Goal: Task Accomplishment & Management: Use online tool/utility

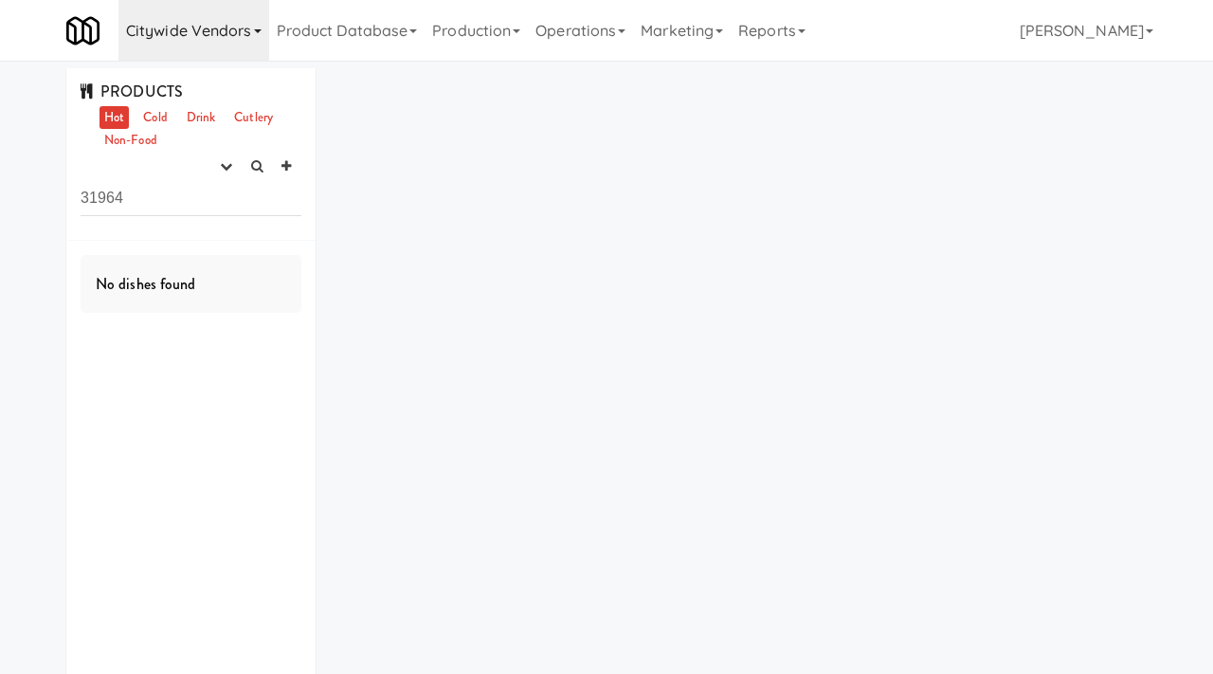
click at [244, 20] on link "Citywide Vendors" at bounding box center [193, 30] width 151 height 61
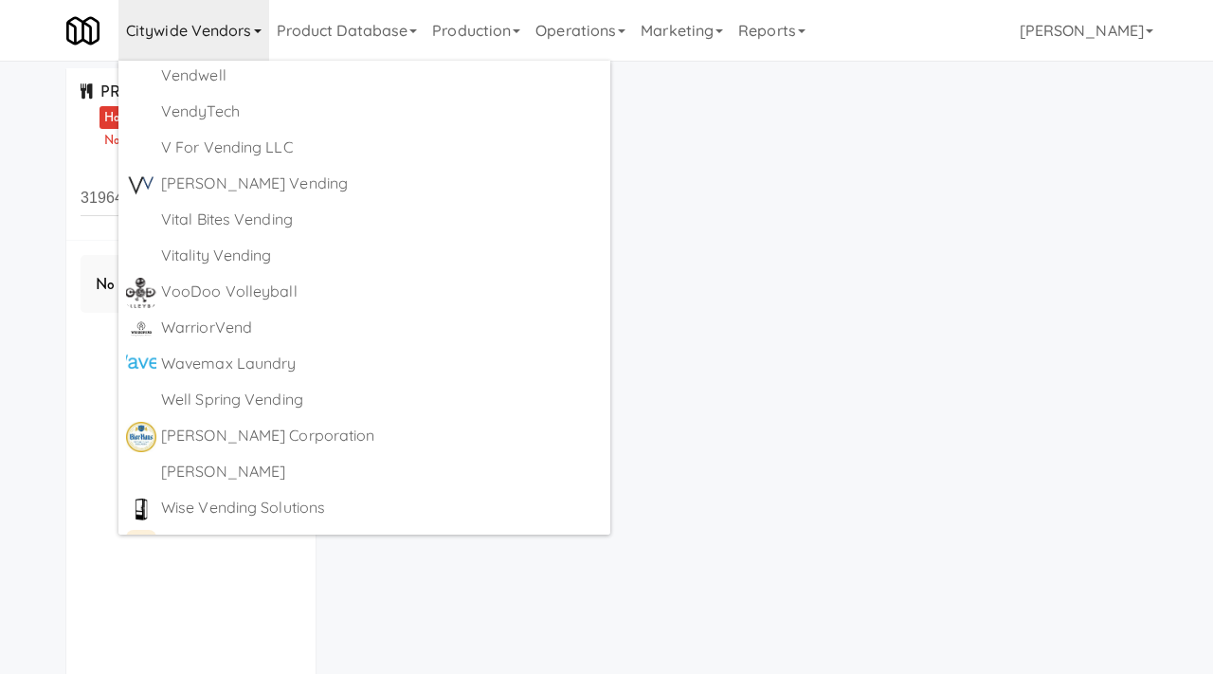
scroll to position [11675, 0]
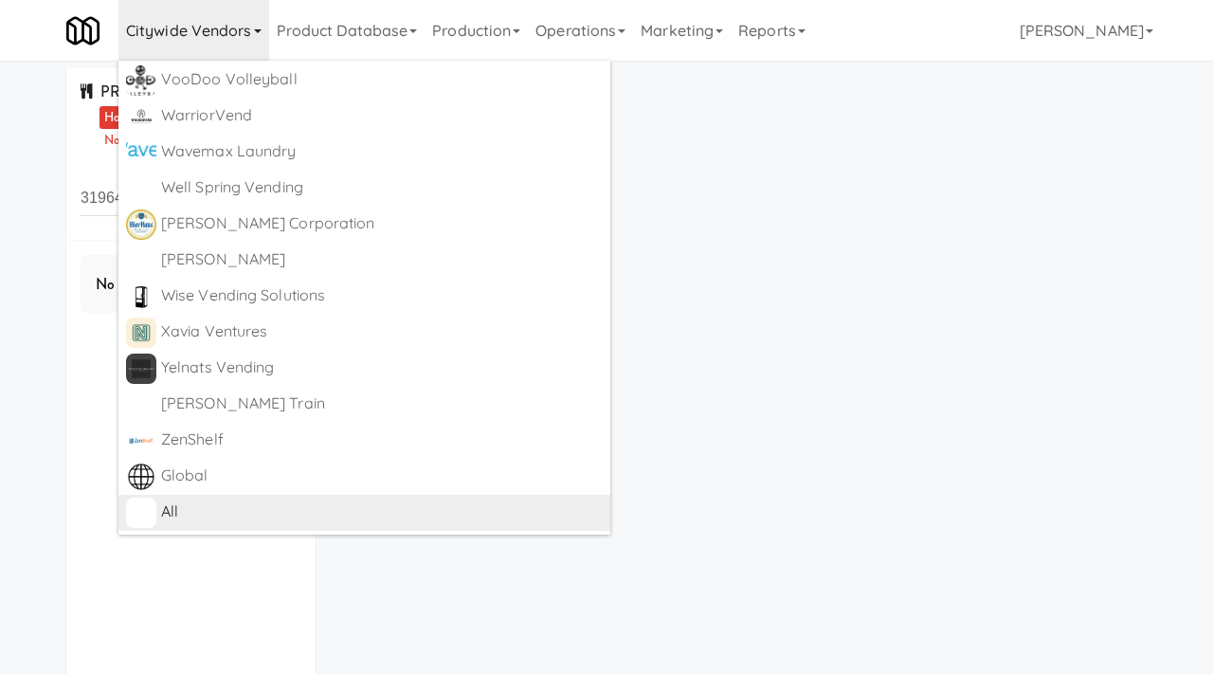
click at [179, 526] on div "All https://classic.micromart.com/recipes/31964" at bounding box center [382, 512] width 442 height 30
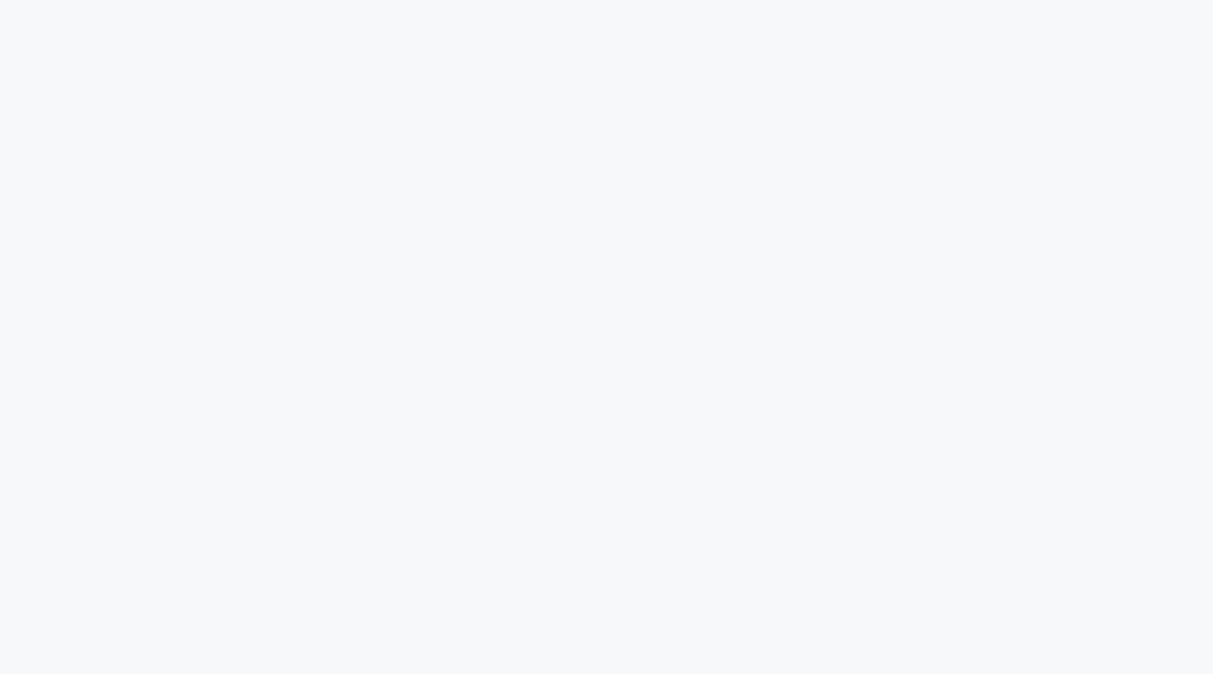
click at [575, 0] on html at bounding box center [606, 0] width 1213 height 0
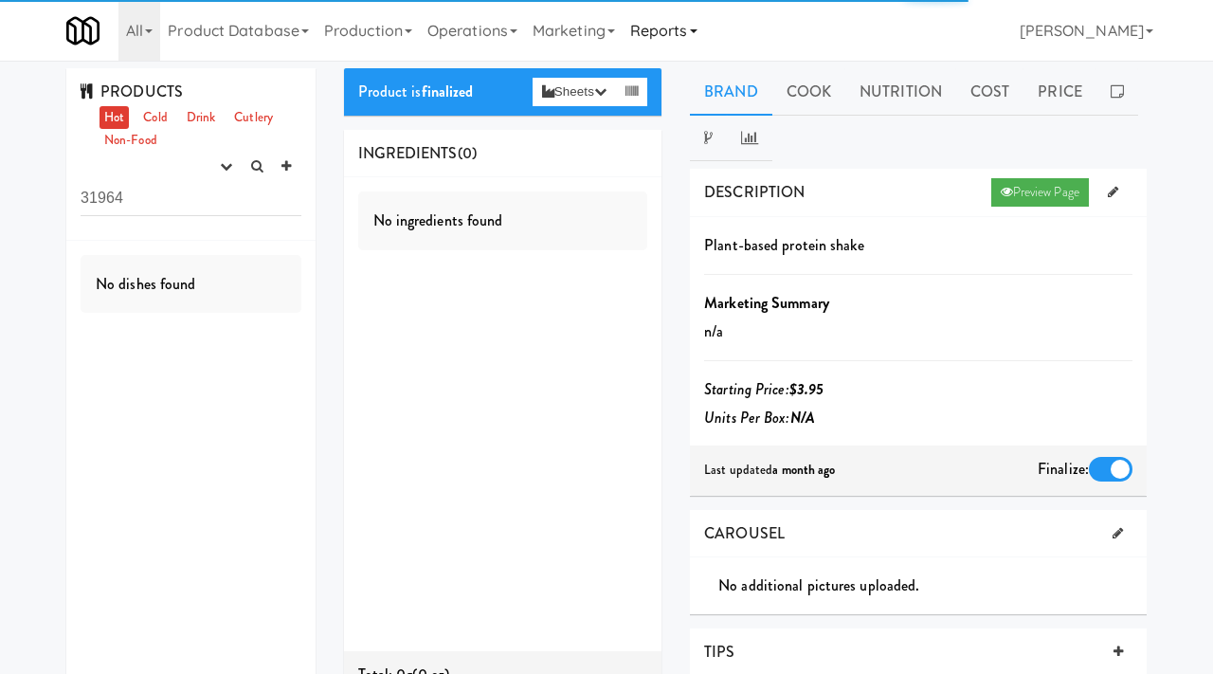
click at [663, 40] on link "Reports" at bounding box center [664, 30] width 82 height 61
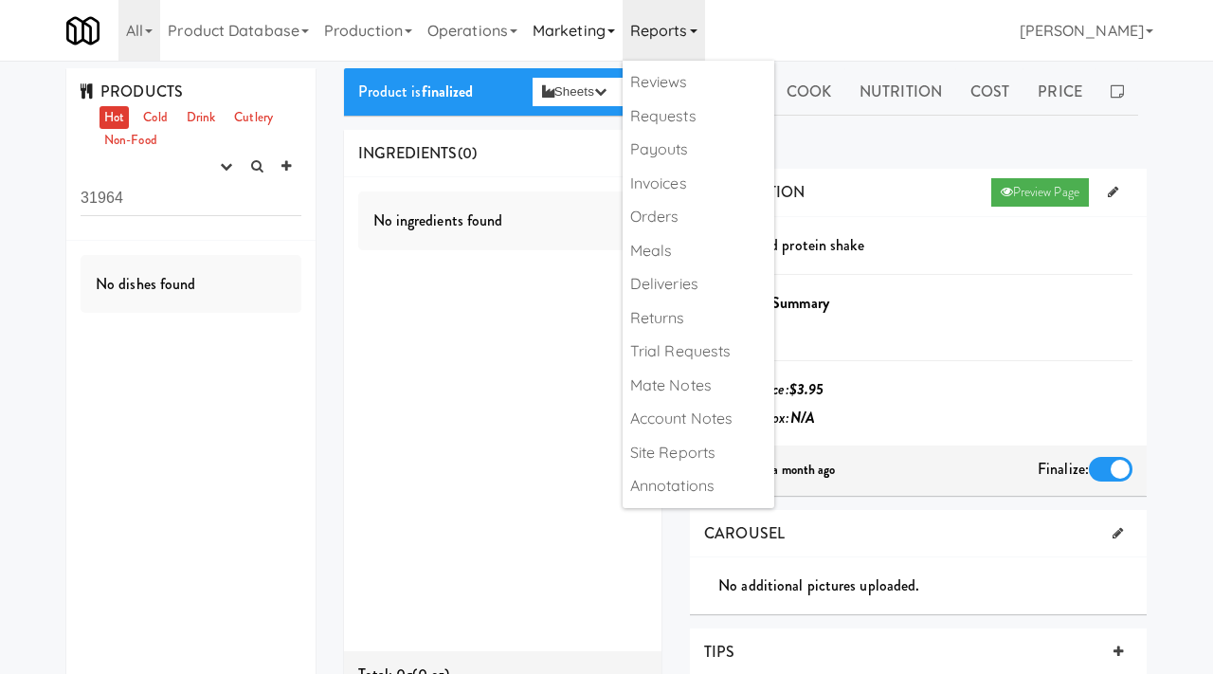
click at [605, 30] on link "Marketing" at bounding box center [574, 30] width 98 height 61
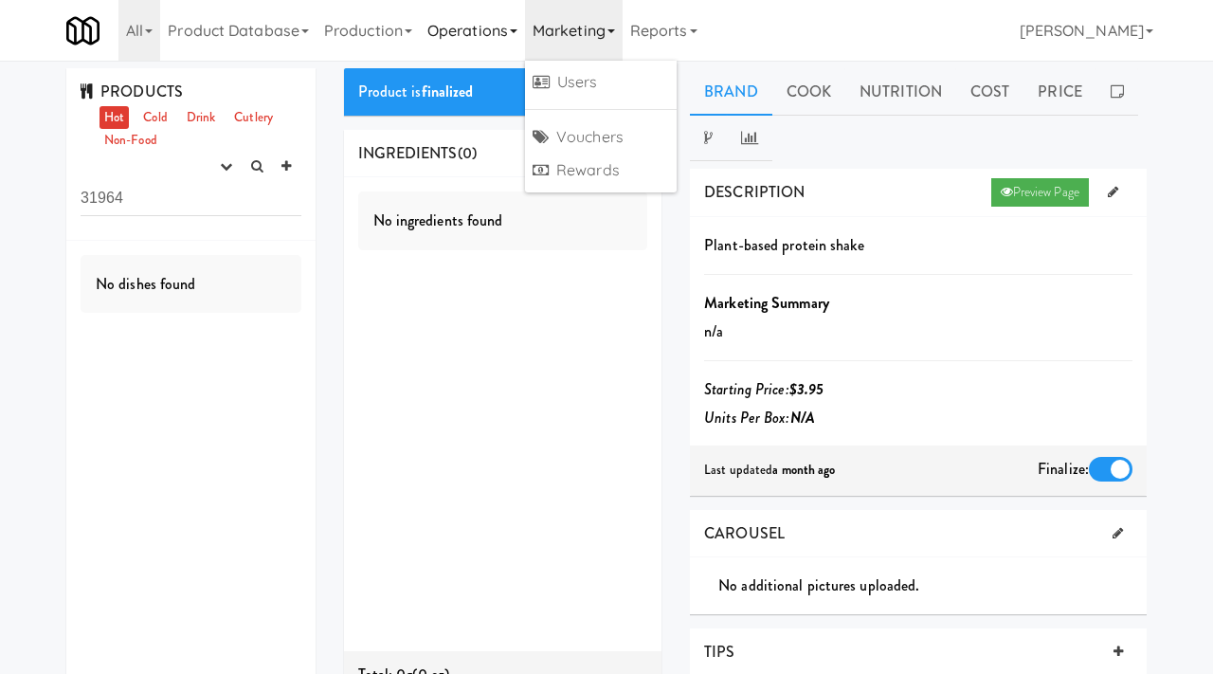
click at [490, 27] on link "Operations" at bounding box center [472, 30] width 105 height 61
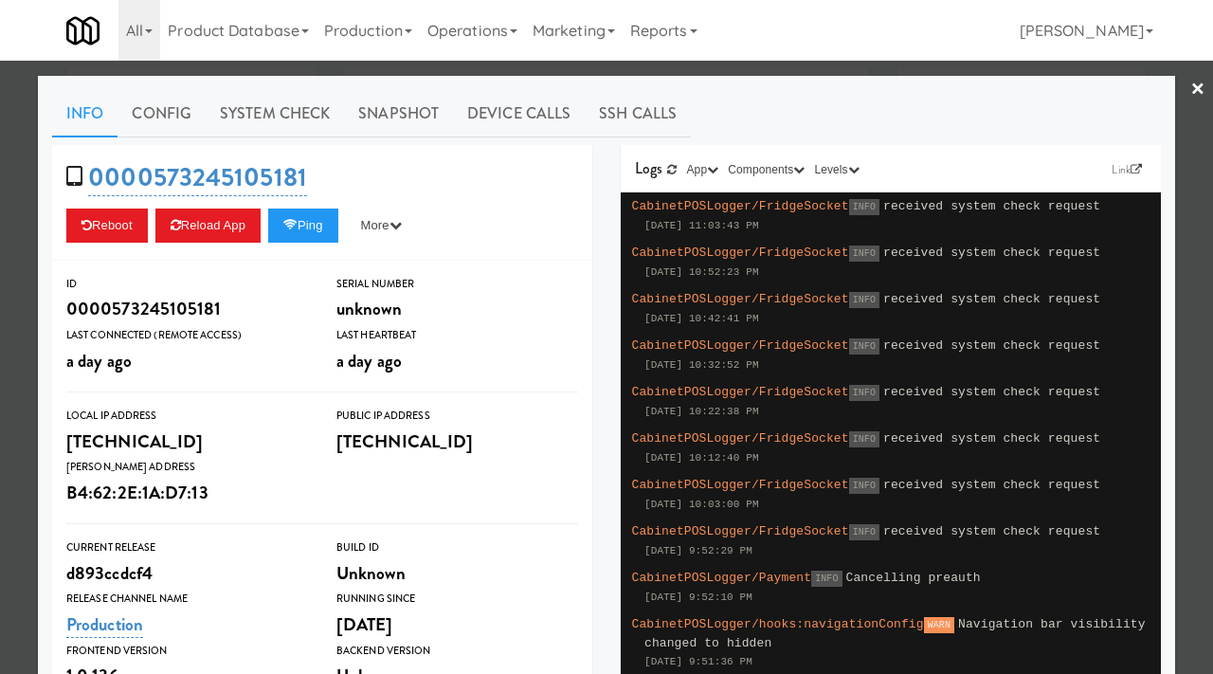
click at [0, 122] on div at bounding box center [606, 337] width 1213 height 674
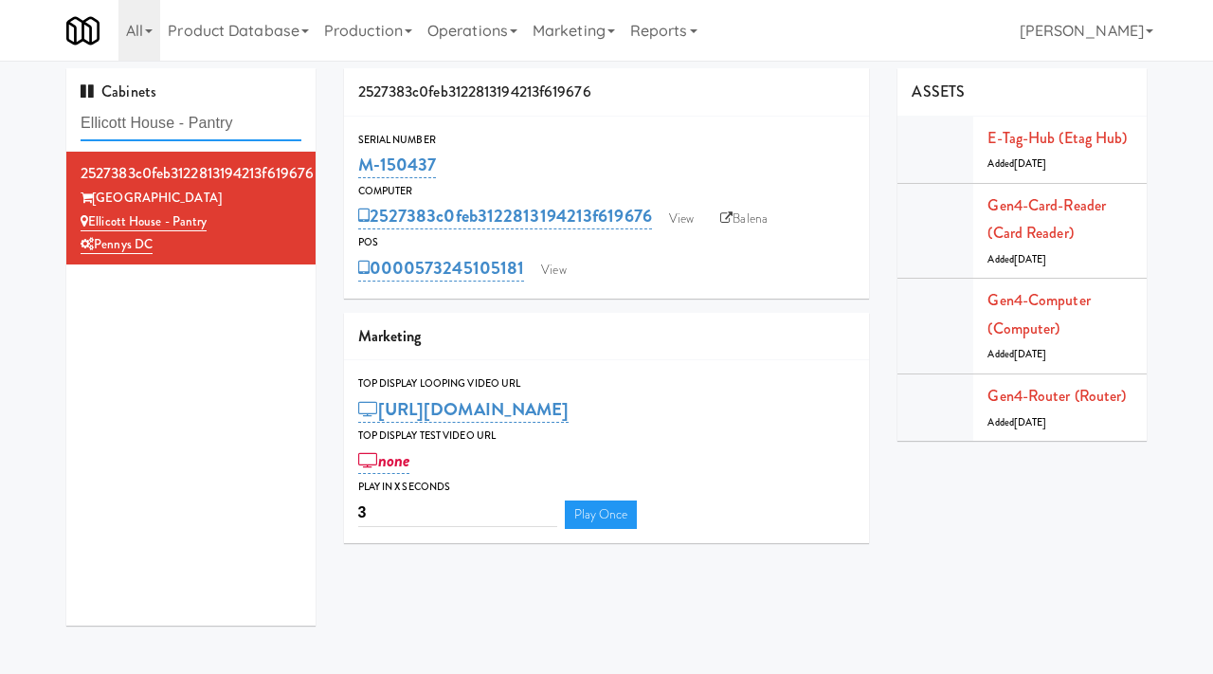
click at [200, 120] on input "Ellicott House - Pantry" at bounding box center [191, 123] width 221 height 35
type input "Union24"
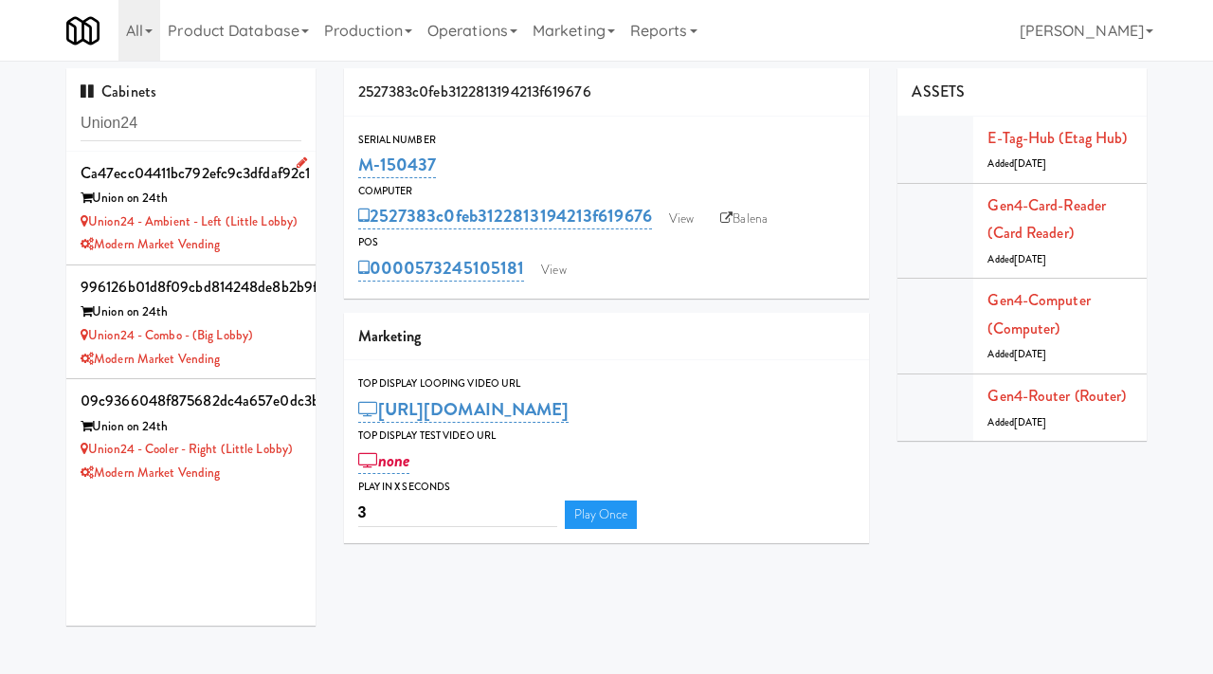
click at [277, 245] on div "Modern Market Vending" at bounding box center [191, 245] width 221 height 24
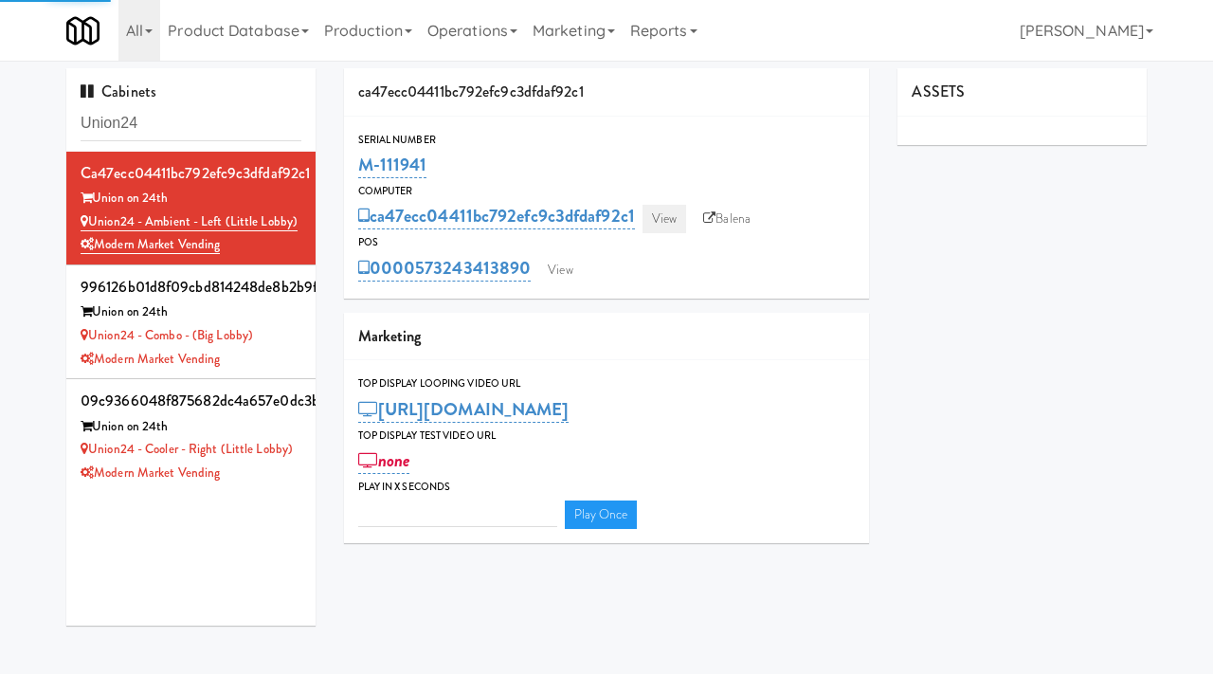
type input "3"
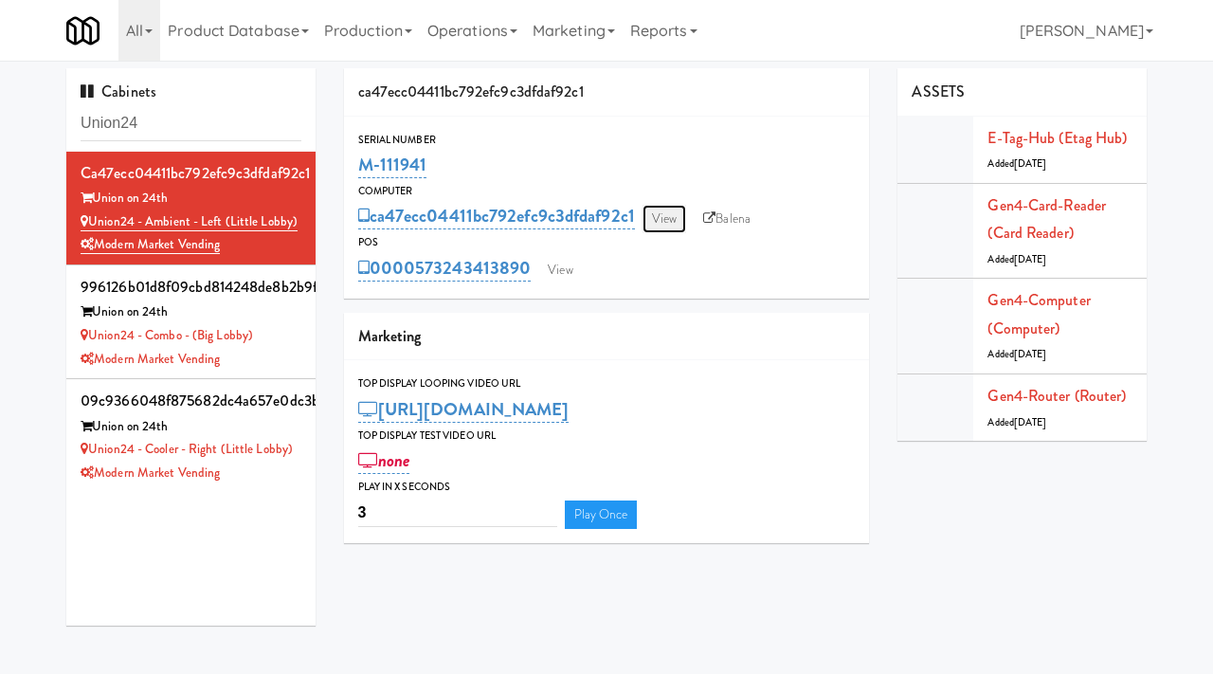
click at [672, 216] on link "View" at bounding box center [664, 219] width 44 height 28
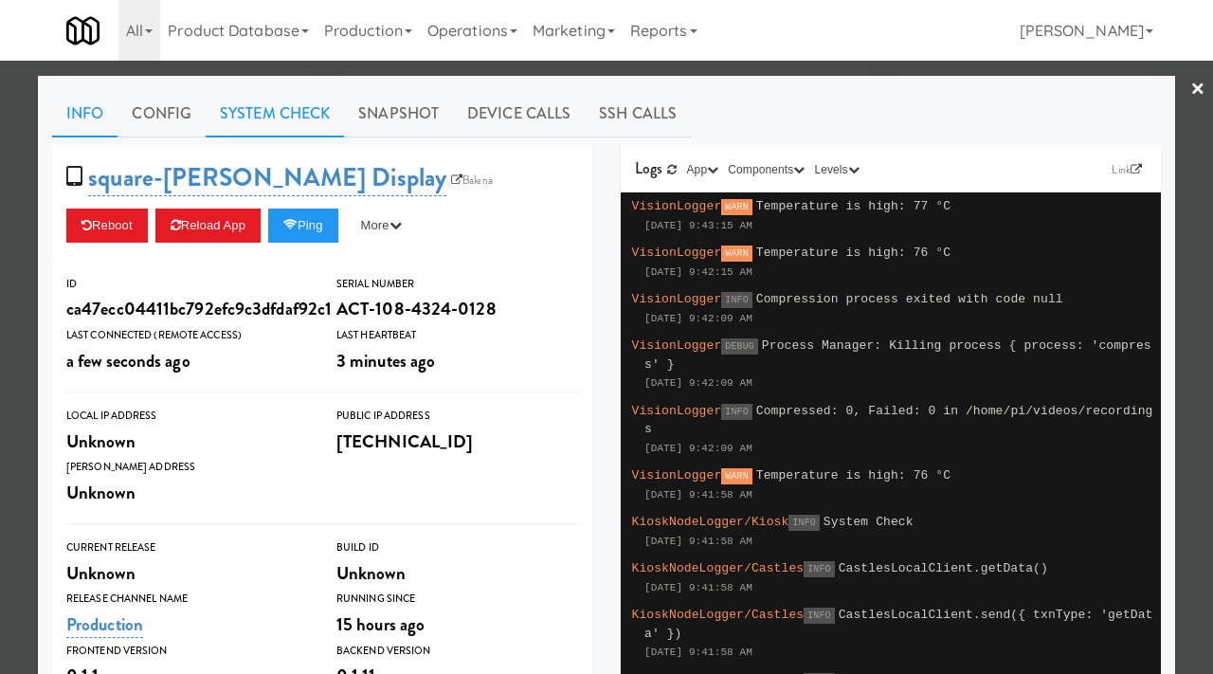
click at [256, 124] on link "System Check" at bounding box center [275, 113] width 138 height 47
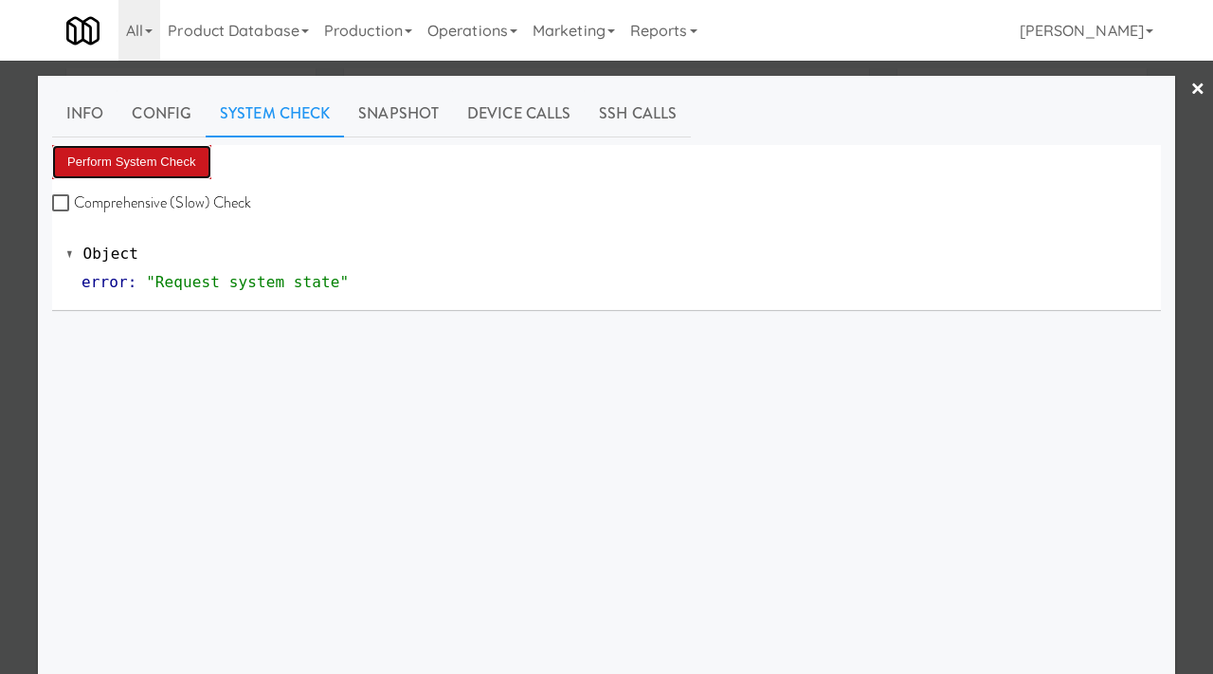
click at [135, 148] on button "Perform System Check" at bounding box center [131, 162] width 159 height 34
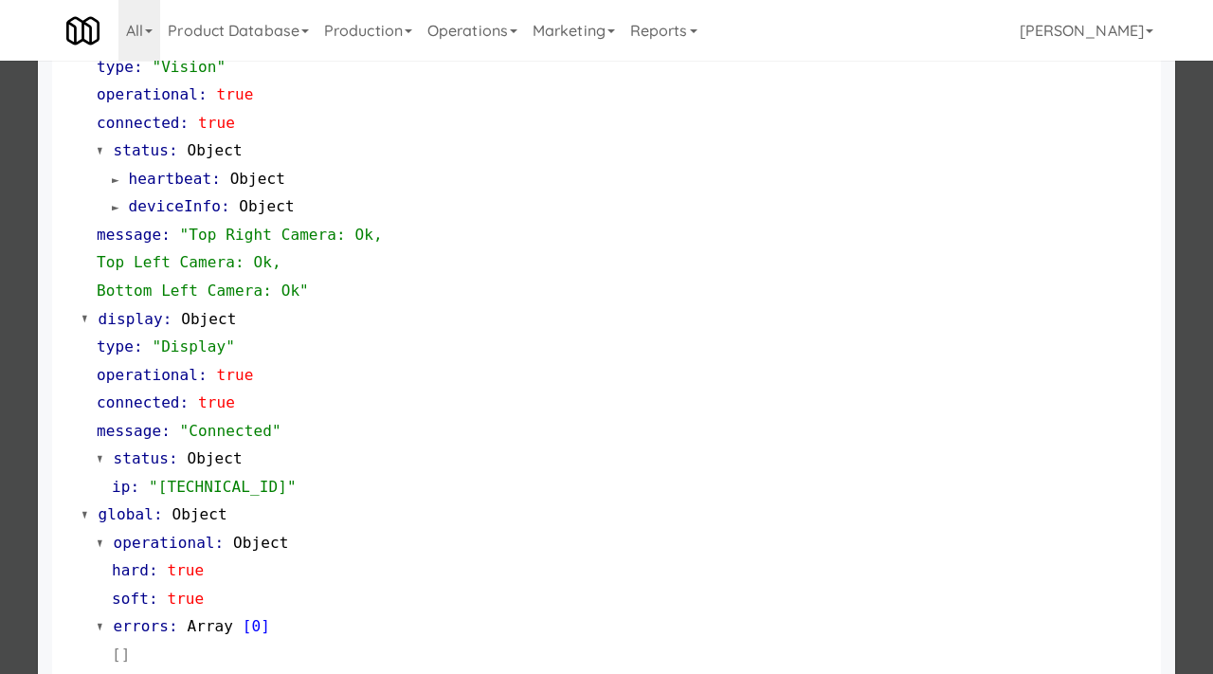
scroll to position [825, 0]
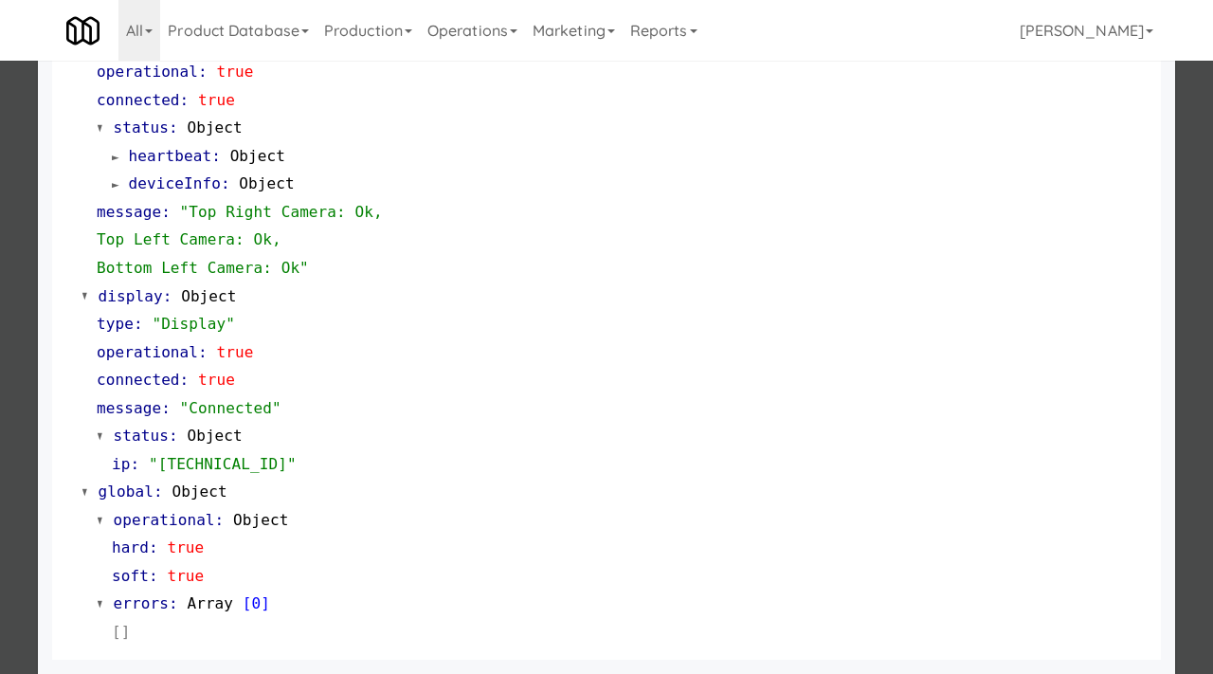
click at [0, 432] on div at bounding box center [606, 337] width 1213 height 674
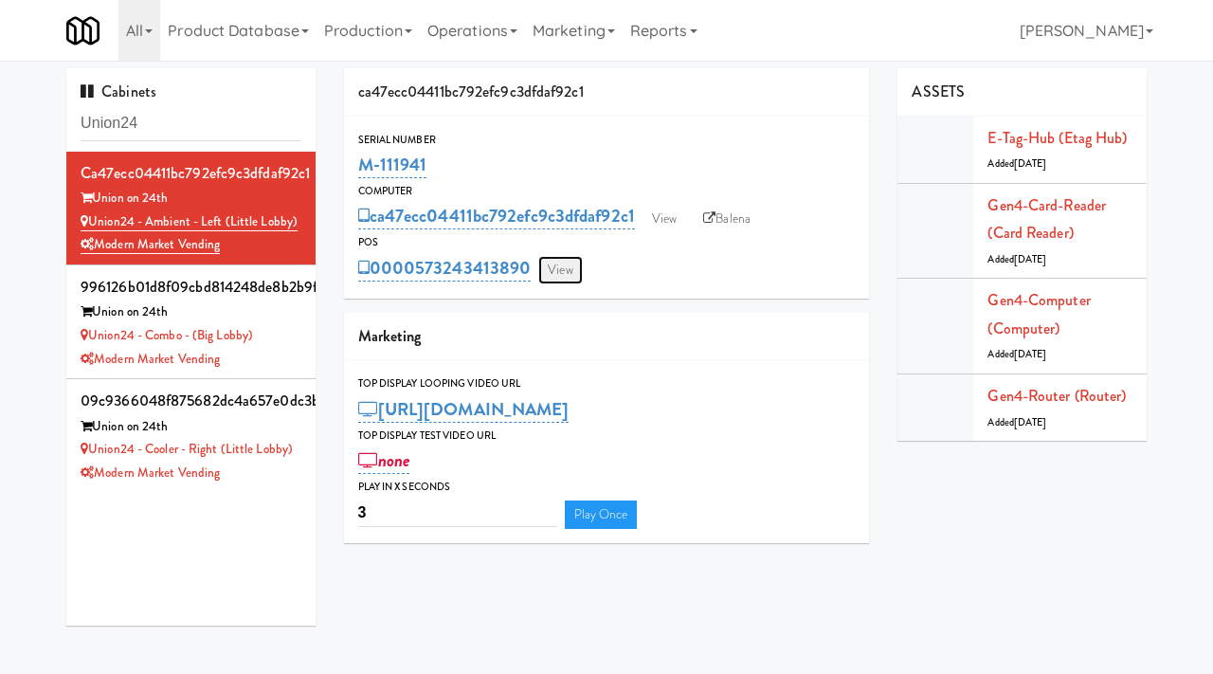
click at [561, 268] on link "View" at bounding box center [560, 270] width 44 height 28
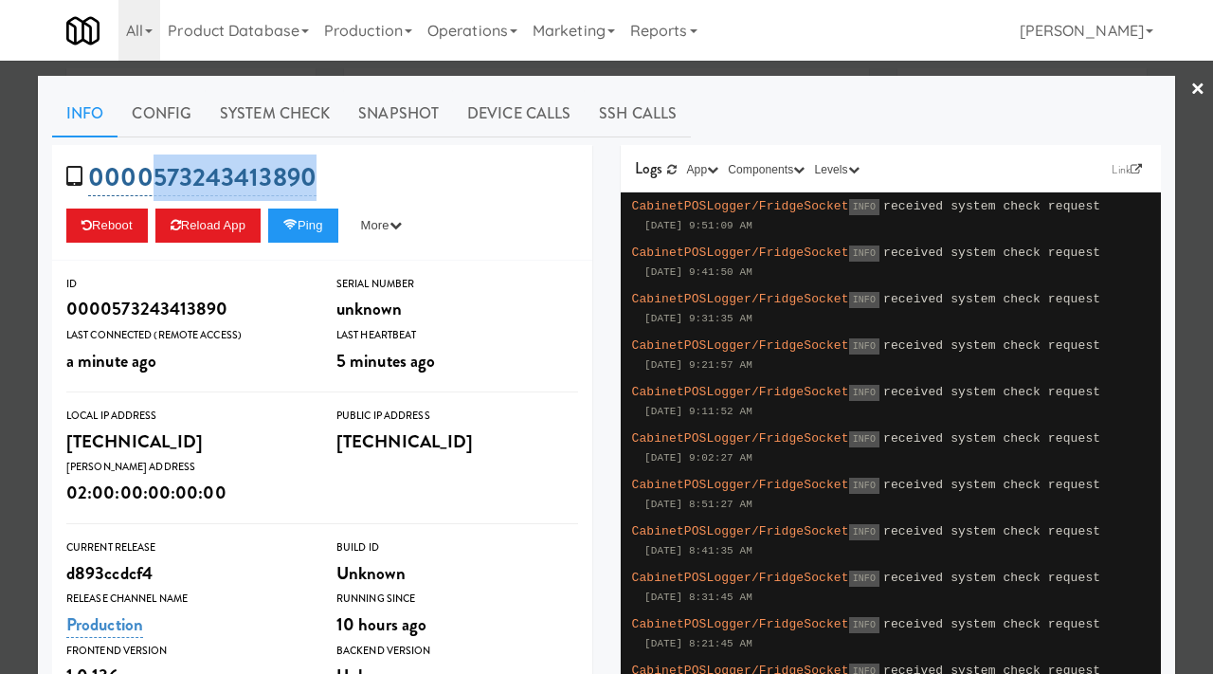
drag, startPoint x: 331, startPoint y: 172, endPoint x: 150, endPoint y: 177, distance: 181.0
click at [150, 177] on div "0000573243413890 Reboot Reload App Ping More Ping Server Restart Server Force R…" at bounding box center [322, 203] width 540 height 116
copy link "573243413890"
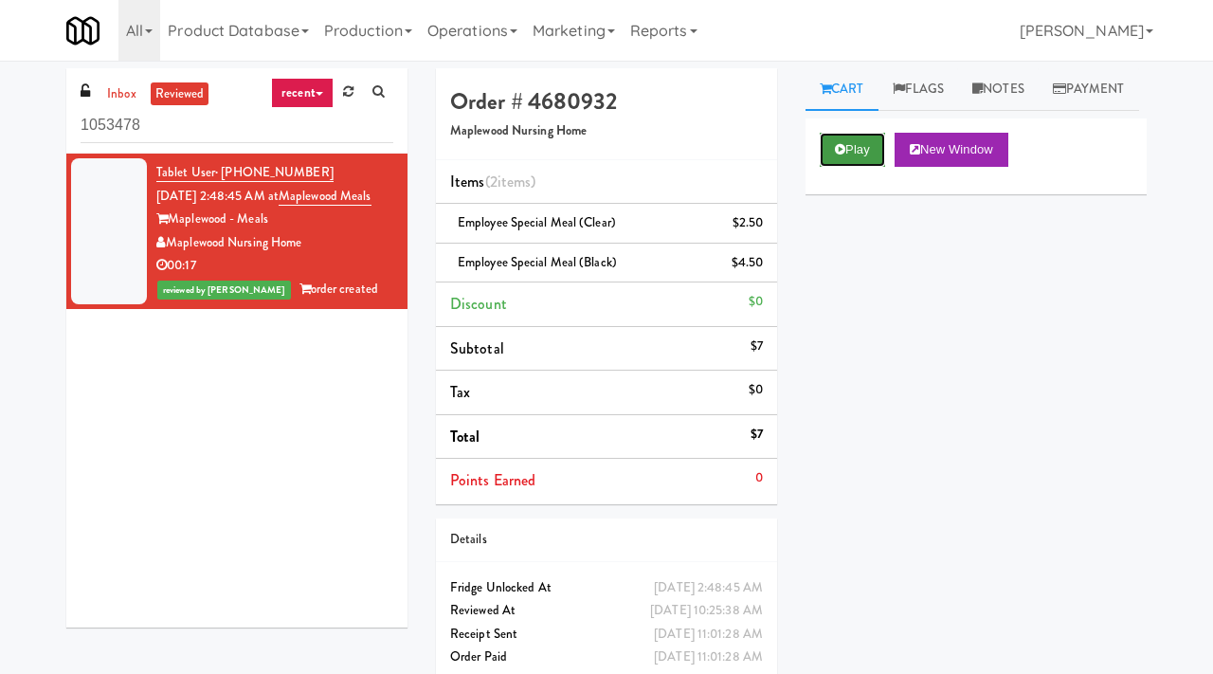
click at [831, 167] on button "Play" at bounding box center [852, 150] width 65 height 34
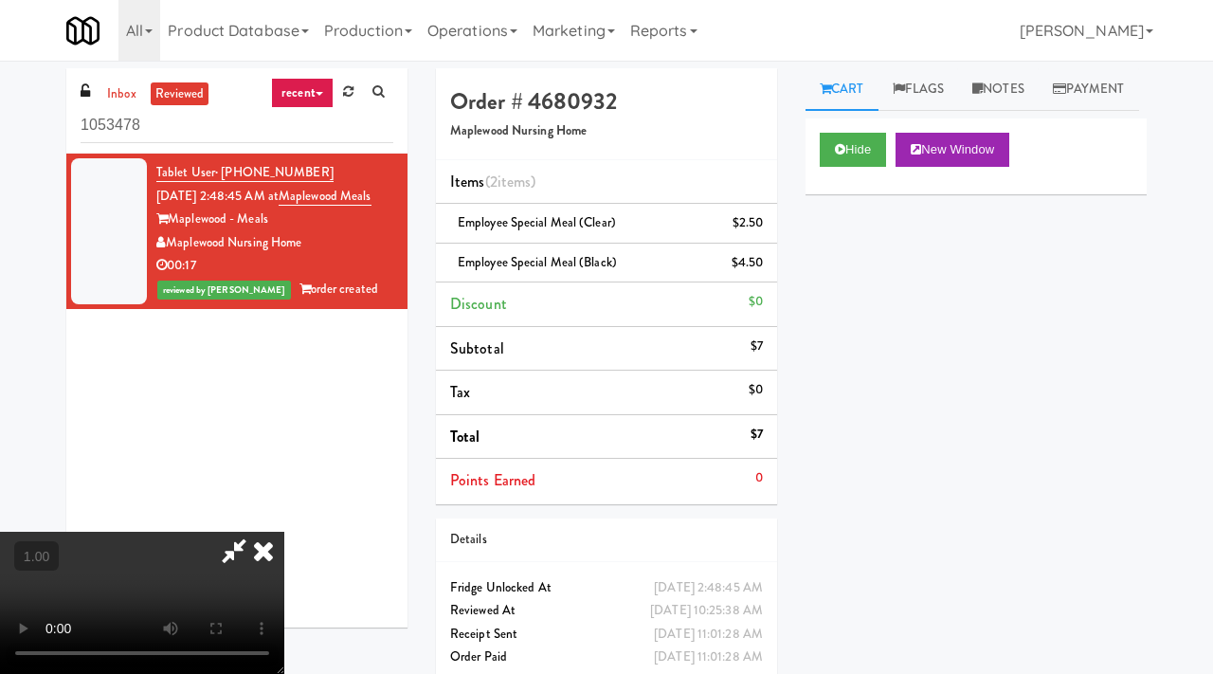
click at [284, 532] on video at bounding box center [142, 603] width 284 height 142
click at [284, 532] on icon at bounding box center [264, 551] width 42 height 38
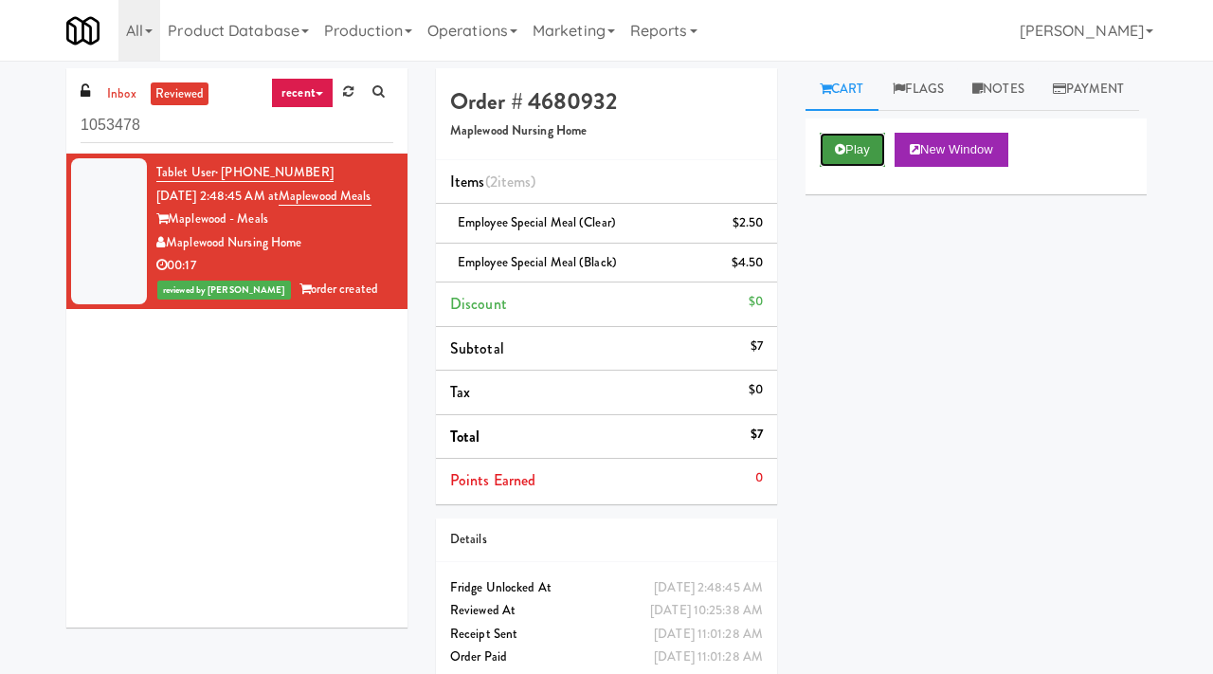
click at [835, 155] on icon at bounding box center [840, 149] width 10 height 12
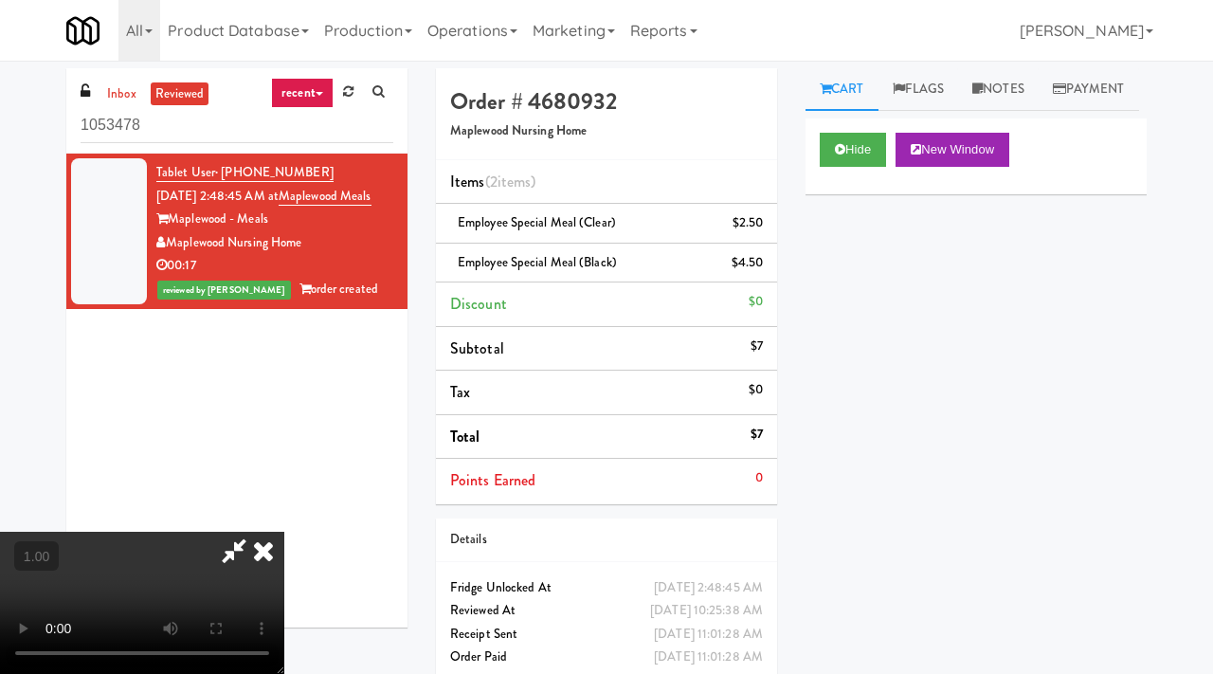
click at [284, 532] on icon at bounding box center [264, 551] width 42 height 38
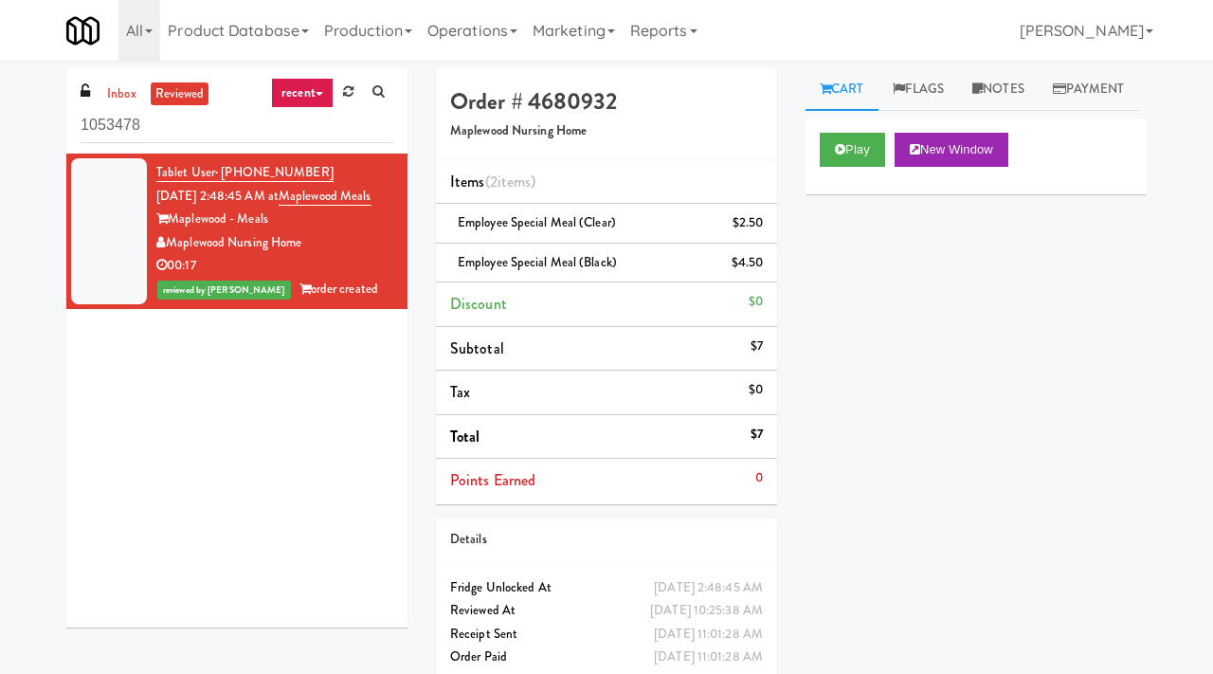
drag, startPoint x: 617, startPoint y: 259, endPoint x: 451, endPoint y: 267, distance: 166.0
click at [451, 267] on div "Employee Special Meal (black) $4.50" at bounding box center [606, 263] width 313 height 24
copy span "Employee Special Meal (black)"
drag, startPoint x: 615, startPoint y: 98, endPoint x: 534, endPoint y: 96, distance: 80.6
click at [534, 96] on h4 "Order # 4680932" at bounding box center [606, 101] width 313 height 25
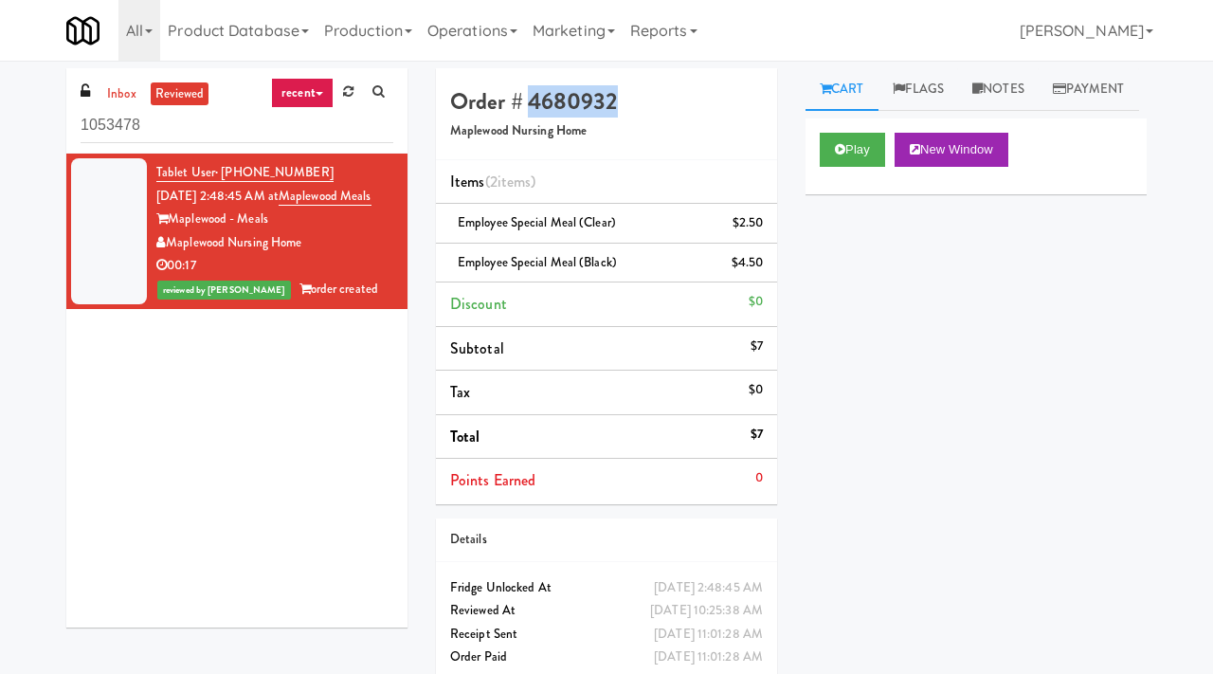
copy h4 "4680932"
